Goal: Book appointment/travel/reservation

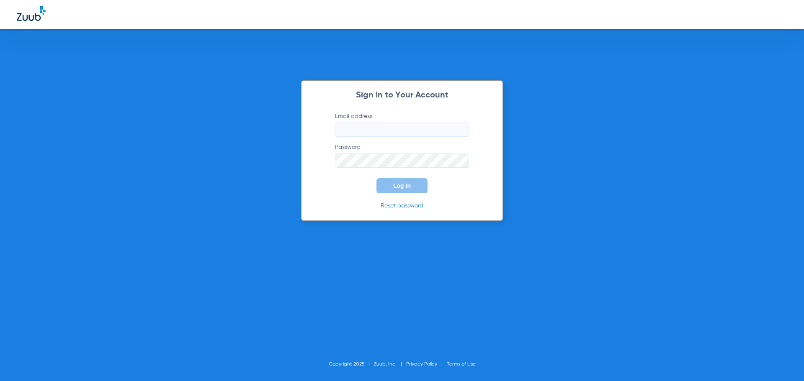
click at [376, 127] on input "Email address" at bounding box center [402, 130] width 134 height 14
drag, startPoint x: 415, startPoint y: 124, endPoint x: 410, endPoint y: 135, distance: 12.5
click at [415, 124] on label "Email address Invalid email address andreahernandez92" at bounding box center [402, 124] width 134 height 25
click at [410, 135] on input "andreahernandez92" at bounding box center [402, 130] width 134 height 14
type input "[EMAIL_ADDRESS][DOMAIN_NAME]"
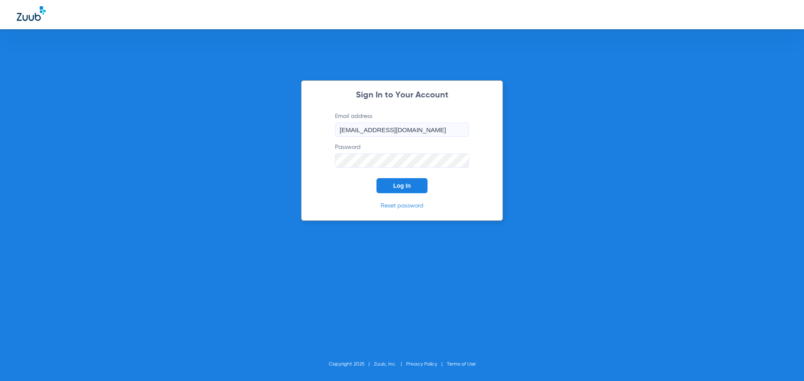
click at [376, 178] on button "Log In" at bounding box center [401, 185] width 51 height 15
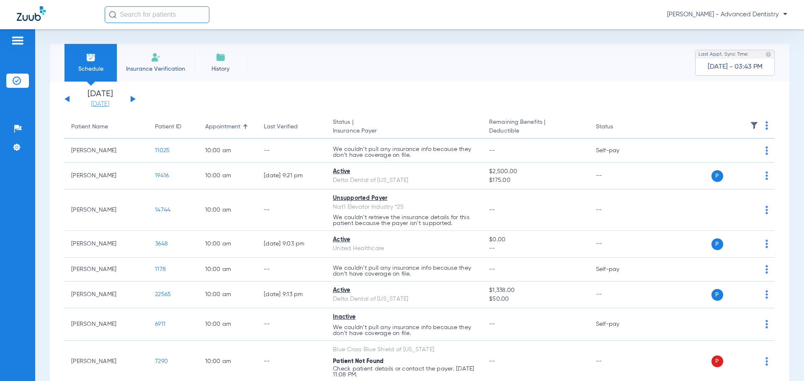
click at [113, 104] on link "[DATE]" at bounding box center [100, 104] width 50 height 8
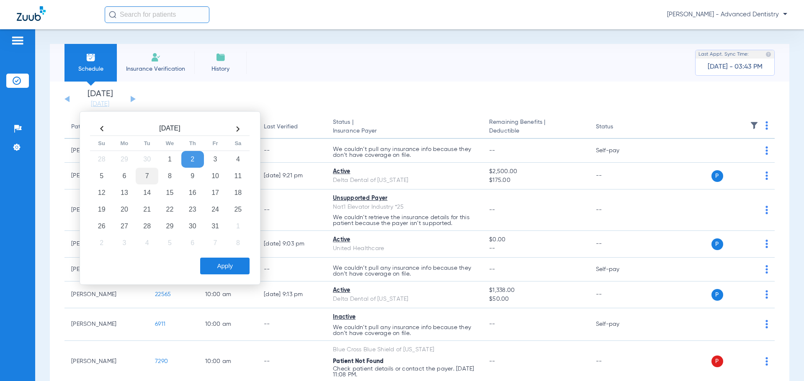
click at [146, 176] on td "7" at bounding box center [147, 176] width 23 height 17
click at [222, 266] on button "Apply" at bounding box center [224, 266] width 49 height 17
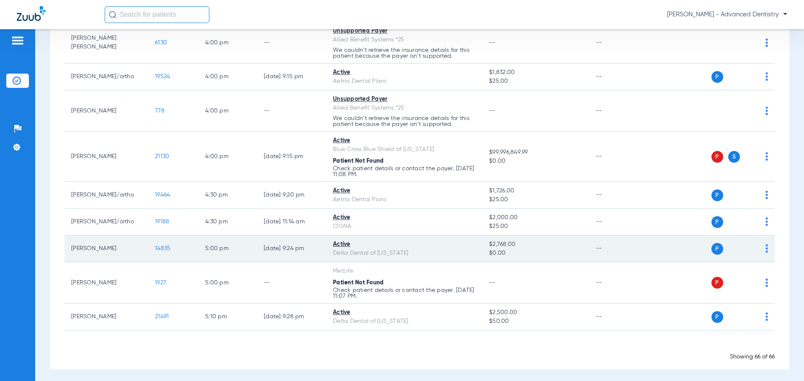
scroll to position [1823, 0]
